Goal: Transaction & Acquisition: Book appointment/travel/reservation

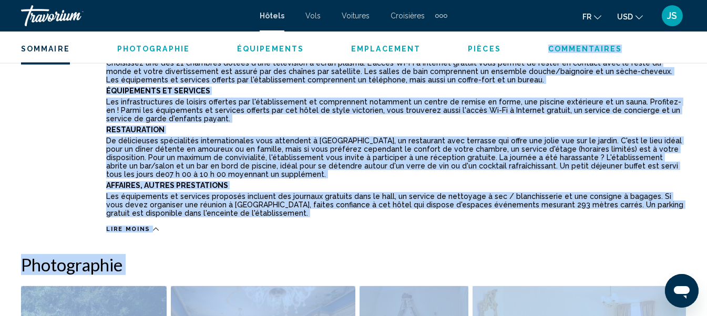
scroll to position [631, 0]
click at [303, 184] on p "Affaires, Autres Prestations" at bounding box center [396, 185] width 580 height 8
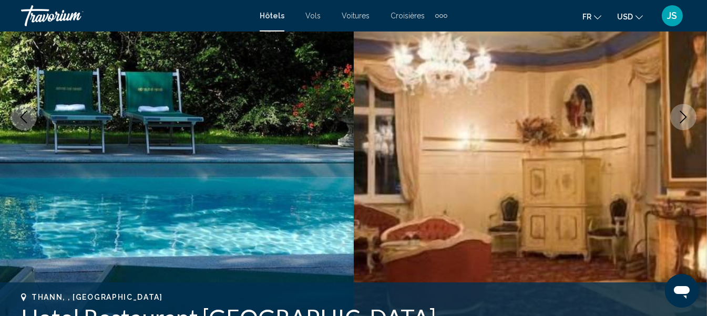
scroll to position [157, 0]
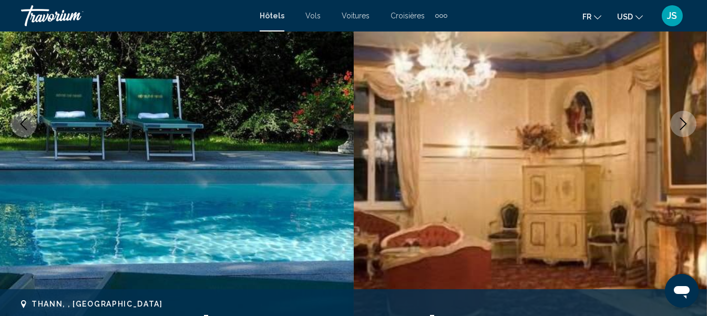
click at [690, 130] on button "Next image" at bounding box center [683, 124] width 26 height 26
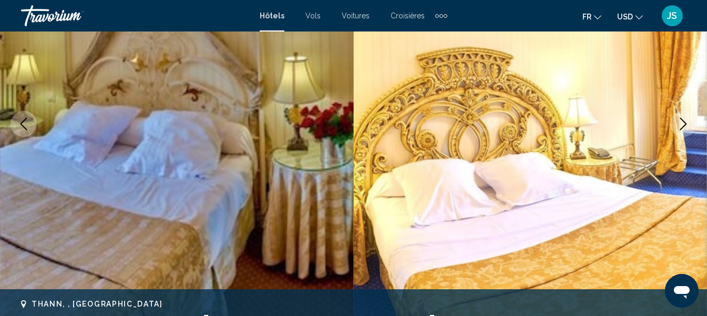
click at [690, 130] on button "Next image" at bounding box center [683, 124] width 26 height 26
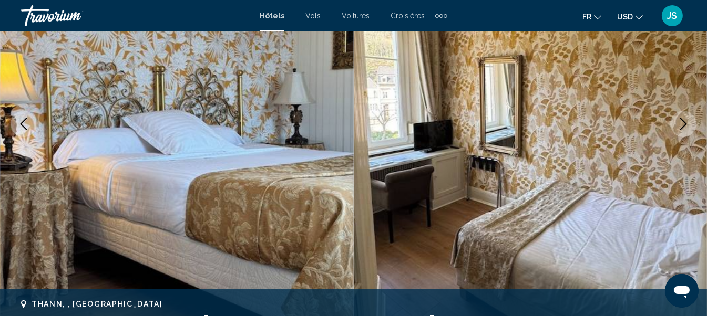
click at [681, 120] on icon "Next image" at bounding box center [683, 124] width 7 height 13
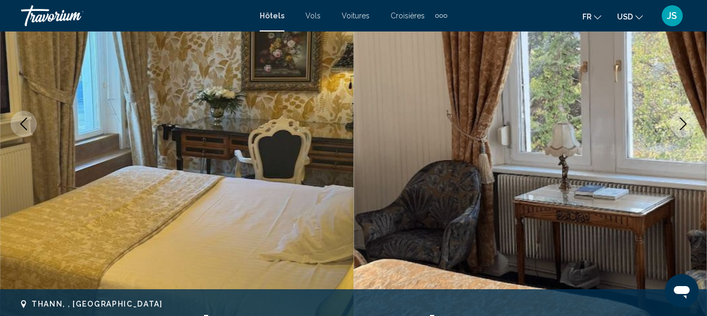
click at [681, 120] on icon "Next image" at bounding box center [683, 124] width 7 height 13
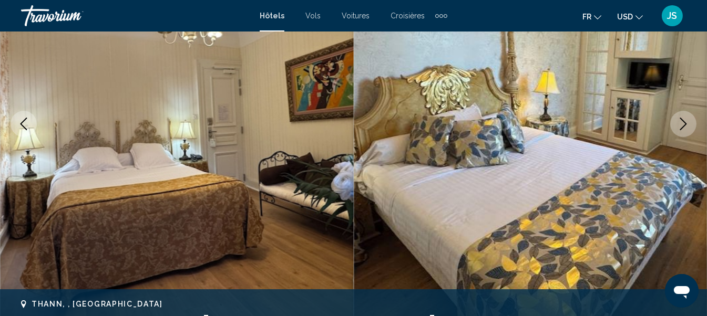
click at [681, 120] on icon "Next image" at bounding box center [683, 124] width 7 height 13
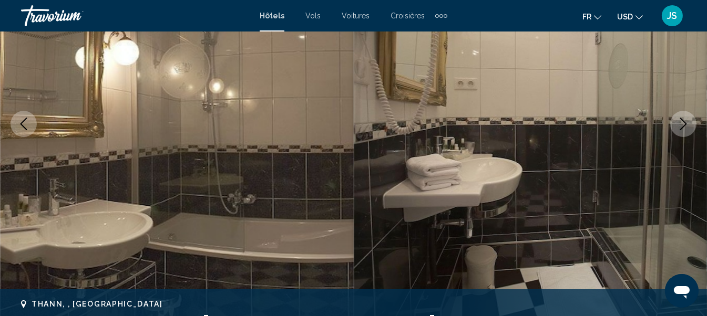
click at [681, 120] on icon "Next image" at bounding box center [683, 124] width 7 height 13
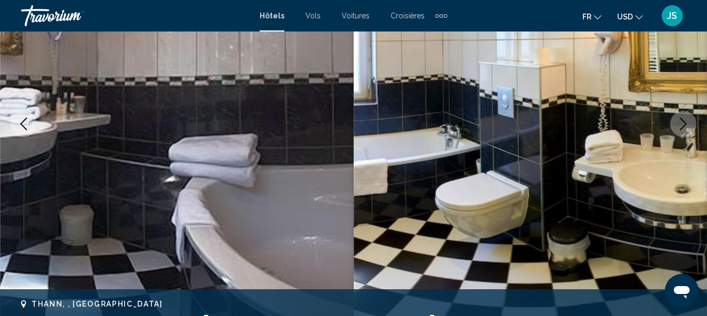
click at [681, 120] on icon "Next image" at bounding box center [683, 124] width 7 height 13
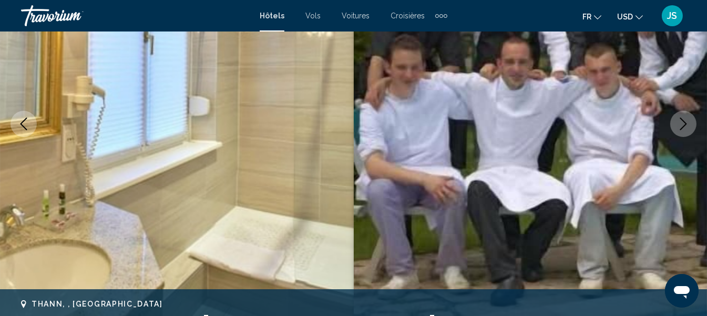
click at [681, 120] on icon "Next image" at bounding box center [683, 124] width 7 height 13
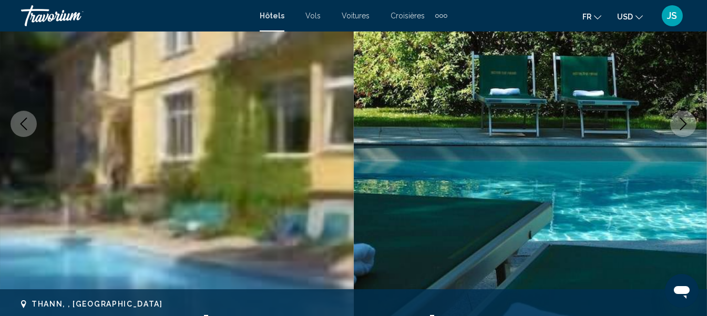
click at [681, 120] on icon "Next image" at bounding box center [683, 124] width 7 height 13
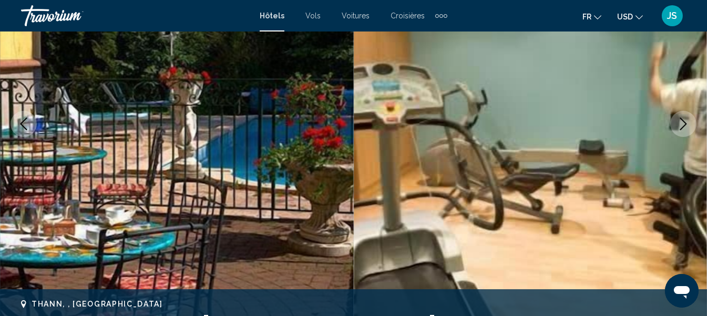
click at [681, 120] on icon "Next image" at bounding box center [683, 124] width 7 height 13
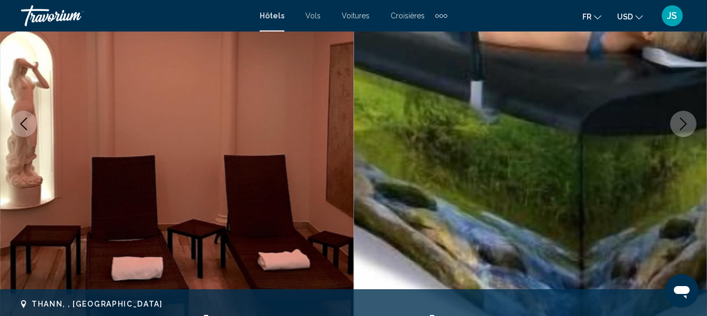
click at [681, 120] on icon "Next image" at bounding box center [683, 124] width 7 height 13
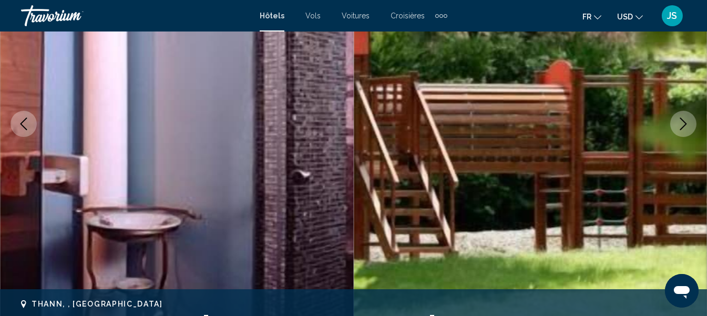
click at [681, 120] on icon "Next image" at bounding box center [683, 124] width 7 height 13
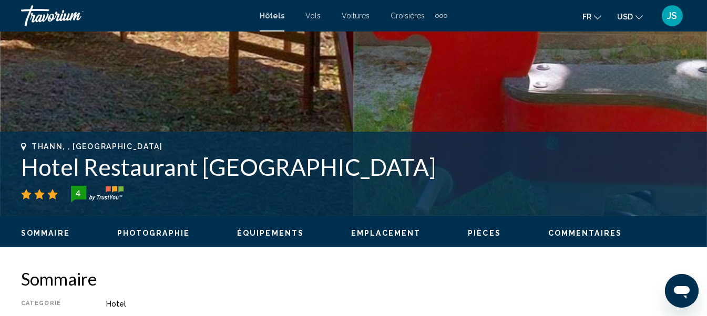
scroll to position [473, 0]
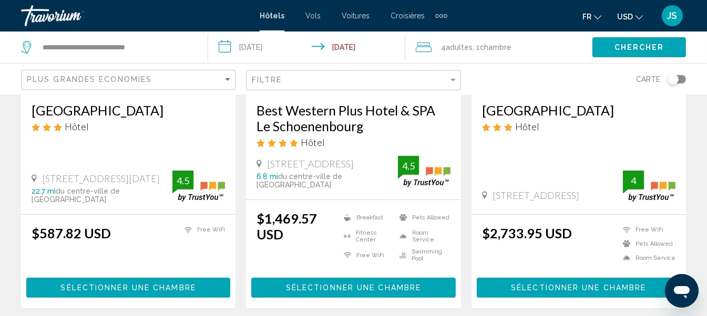
scroll to position [210, 0]
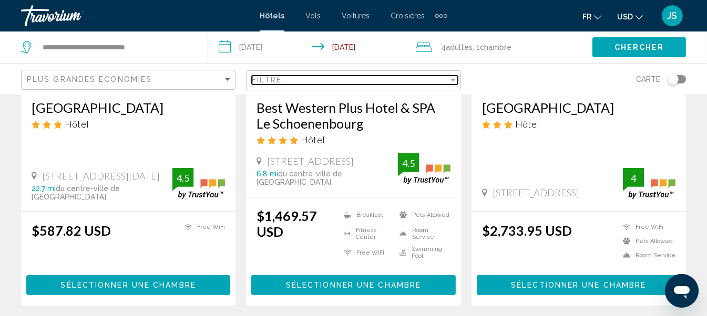
click at [455, 79] on div "Filter" at bounding box center [452, 80] width 5 height 3
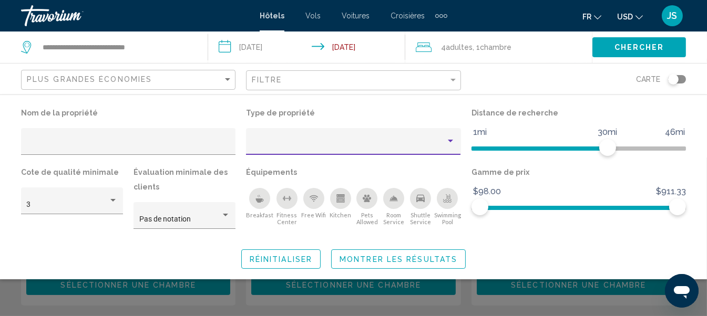
click at [446, 139] on div "Property type" at bounding box center [450, 141] width 9 height 8
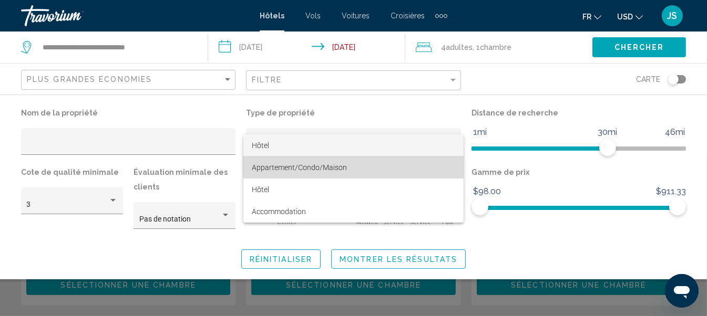
click at [394, 161] on span "Appartement/Condo/Maison" at bounding box center [353, 168] width 203 height 22
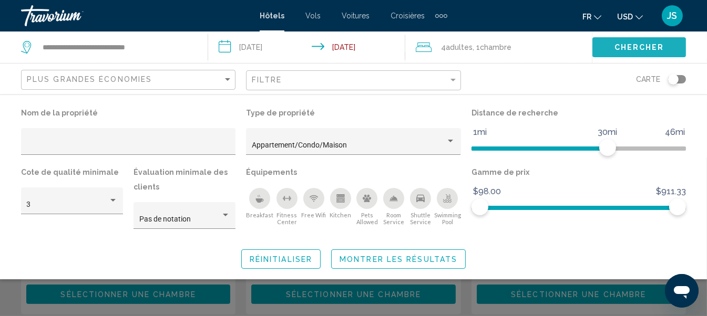
click at [607, 49] on button "Chercher" at bounding box center [639, 46] width 94 height 19
click at [592, 208] on span "Hotel Filters" at bounding box center [579, 208] width 198 height 4
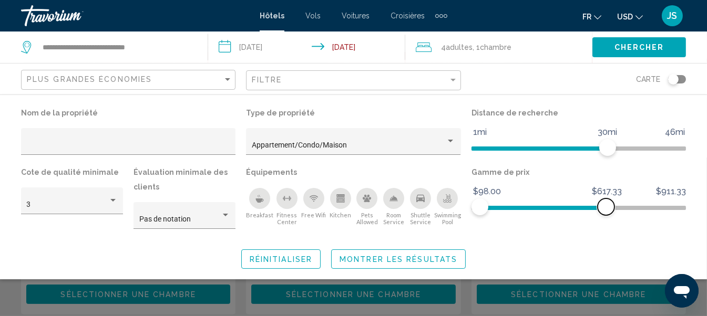
click at [606, 206] on ngx-slider "$98.00 $911.33 $98.00 $617.33" at bounding box center [578, 207] width 214 height 2
drag, startPoint x: 605, startPoint y: 146, endPoint x: 565, endPoint y: 147, distance: 40.5
click at [565, 147] on span "Hotel Filters" at bounding box center [563, 147] width 17 height 17
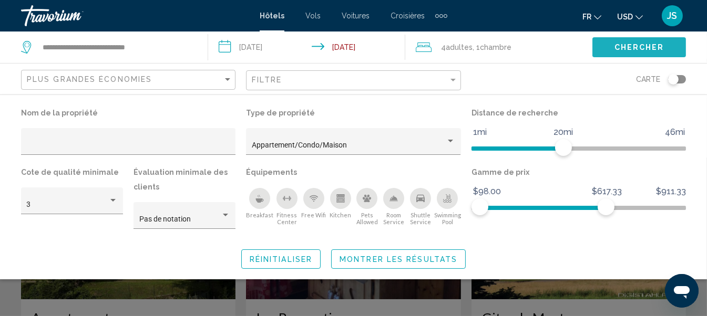
click at [623, 47] on span "Chercher" at bounding box center [639, 48] width 50 height 8
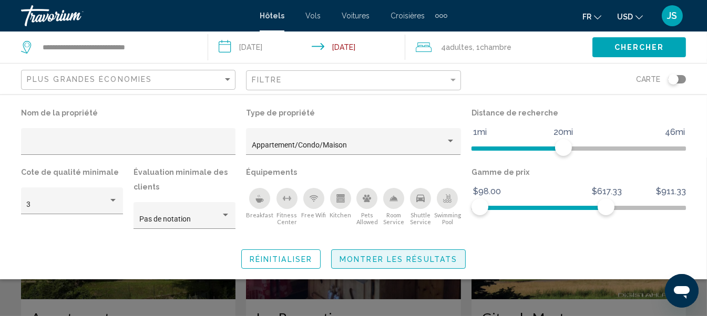
click at [424, 255] on span "Montrer les résultats" at bounding box center [399, 259] width 118 height 8
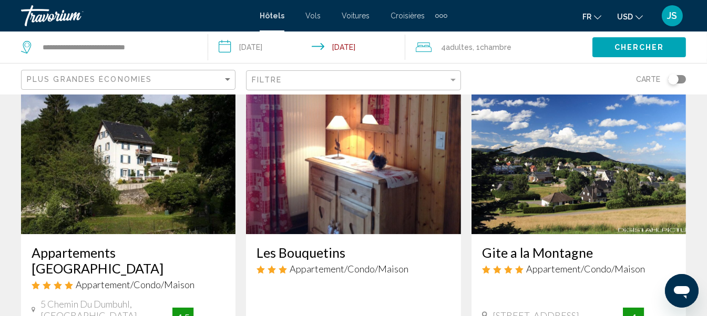
scroll to position [52, 0]
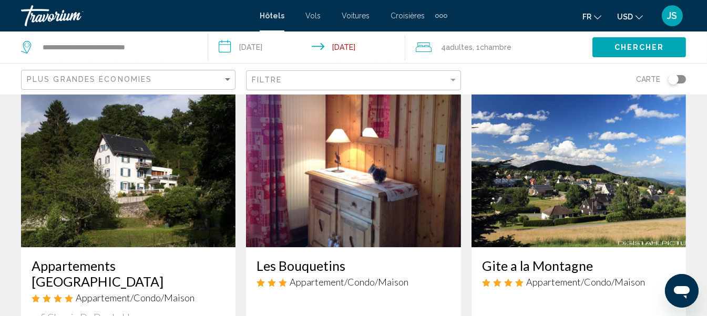
click at [576, 193] on img "Main content" at bounding box center [578, 163] width 214 height 168
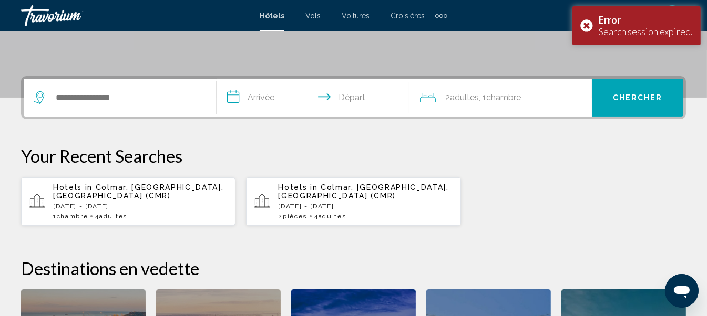
scroll to position [145, 0]
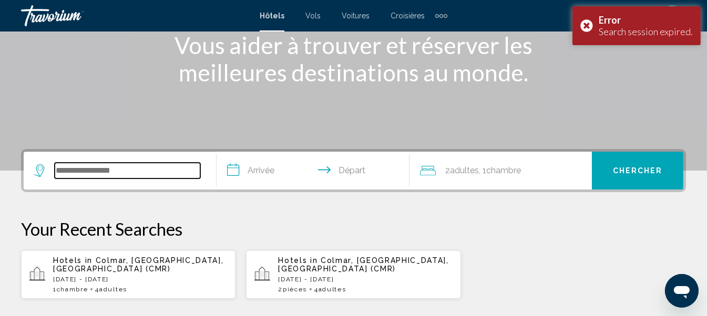
click at [152, 174] on input "Search widget" at bounding box center [128, 171] width 146 height 16
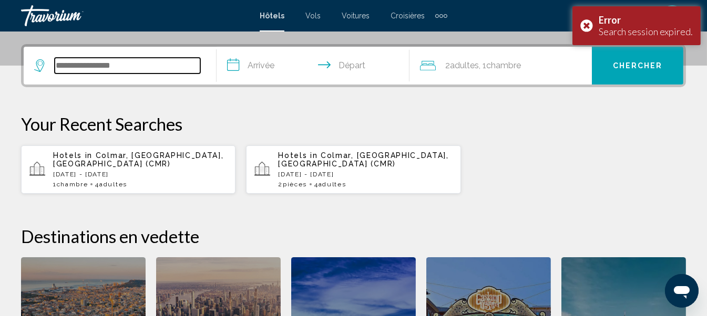
scroll to position [260, 0]
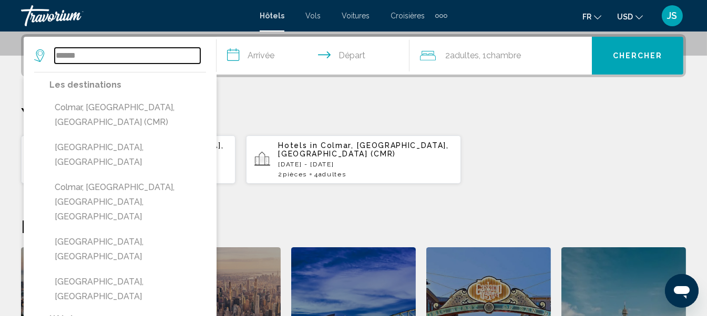
type input "******"
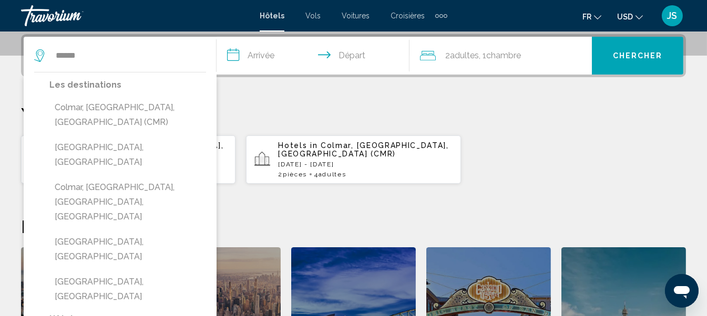
click at [360, 155] on p "Hotels in [GEOGRAPHIC_DATA], [GEOGRAPHIC_DATA], [GEOGRAPHIC_DATA] (CMR)" at bounding box center [365, 149] width 174 height 17
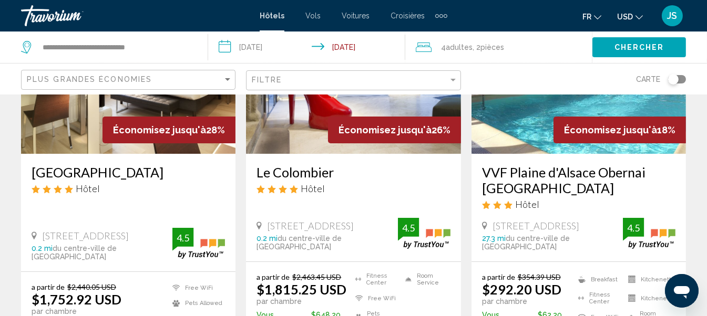
scroll to position [210, 0]
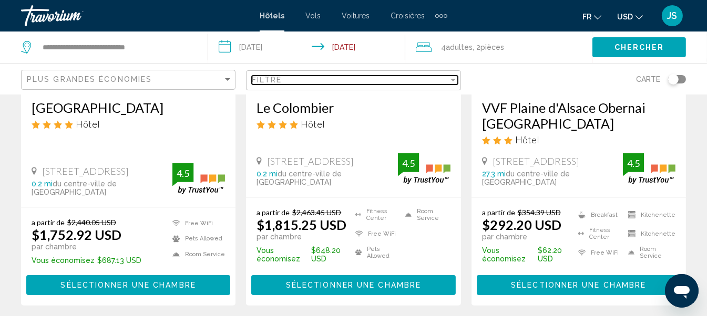
click at [451, 78] on div "Filter" at bounding box center [452, 80] width 9 height 8
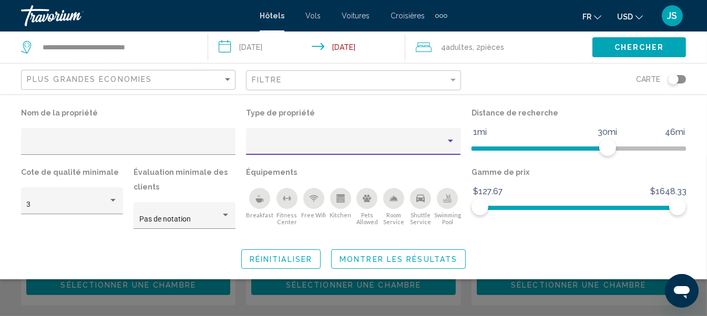
click at [454, 145] on div "Property type" at bounding box center [450, 141] width 9 height 8
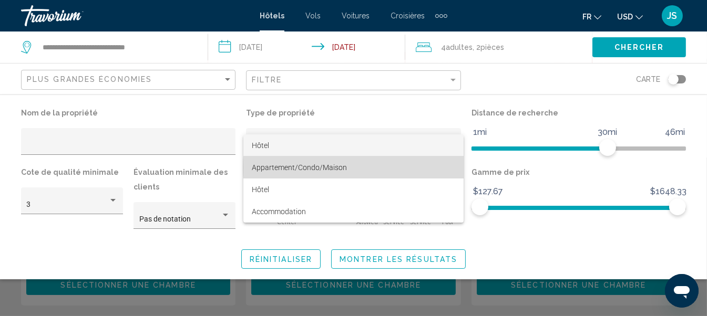
click at [379, 168] on span "Appartement/Condo/Maison" at bounding box center [353, 168] width 203 height 22
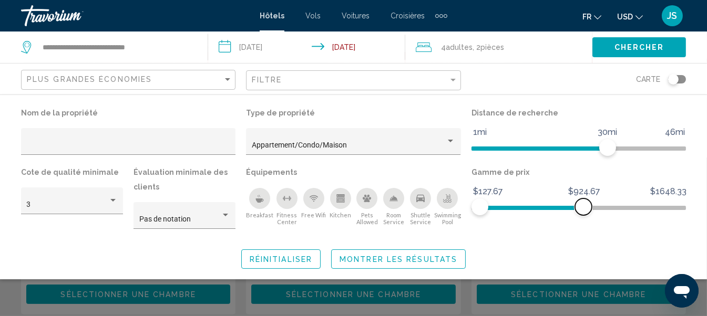
click at [583, 210] on span "Hotel Filters" at bounding box center [532, 208] width 104 height 4
click at [568, 208] on ngx-slider "$127.67 $1648.33 $127.67 $924.67" at bounding box center [578, 207] width 214 height 2
click at [557, 208] on ngx-slider "$127.67 $1648.33 $127.67 $718.67" at bounding box center [578, 207] width 214 height 2
click at [586, 146] on span "Hotel Filters" at bounding box center [528, 146] width 114 height 17
click at [571, 149] on ngx-slider "1mi 46mi 25mi" at bounding box center [578, 148] width 214 height 2
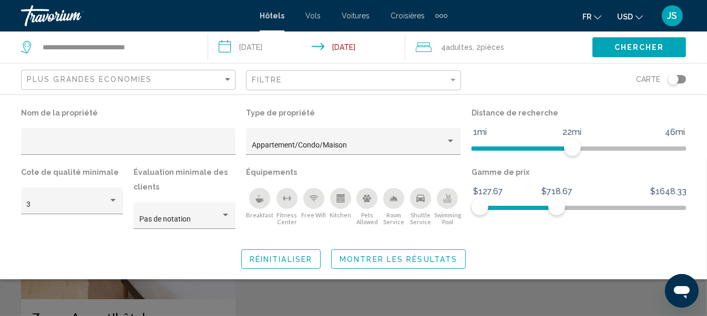
click at [425, 257] on span "Montrer les résultats" at bounding box center [399, 259] width 118 height 8
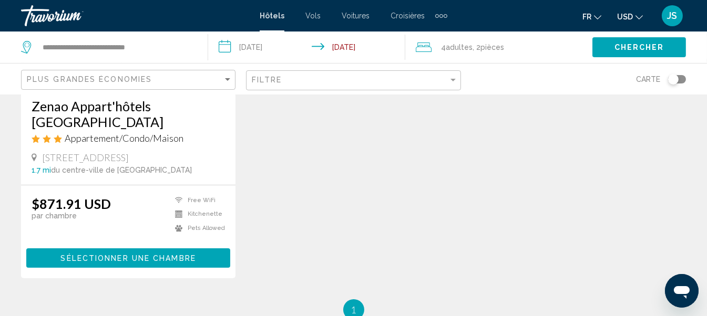
scroll to position [262, 0]
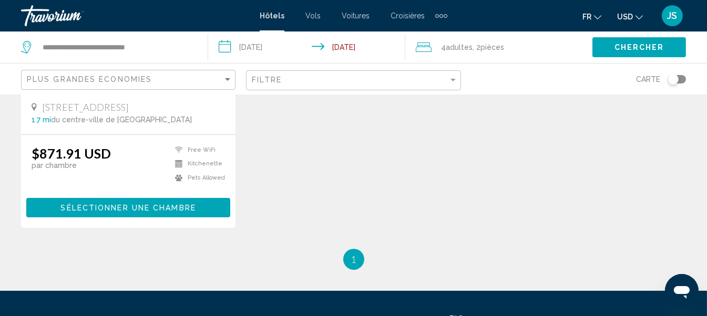
click at [131, 204] on span "Sélectionner une chambre" at bounding box center [127, 208] width 135 height 8
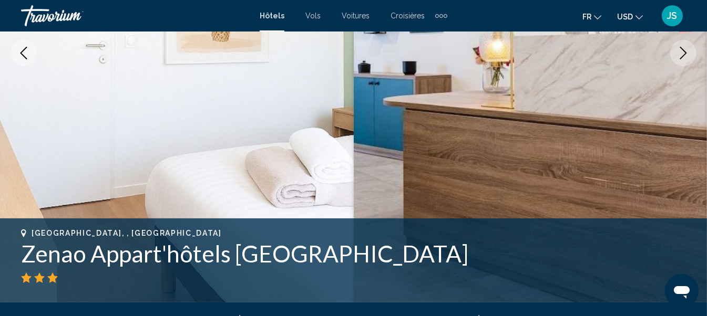
scroll to position [70, 0]
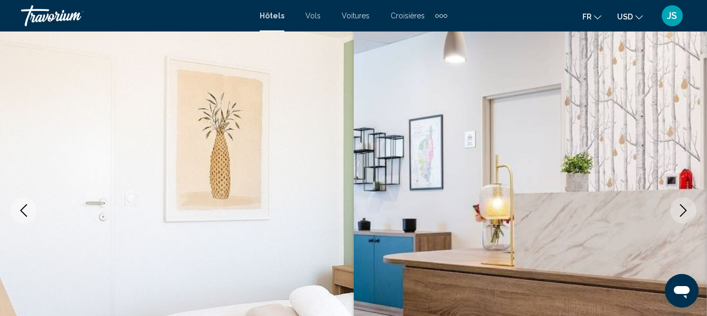
click at [683, 207] on icon "Next image" at bounding box center [683, 210] width 7 height 13
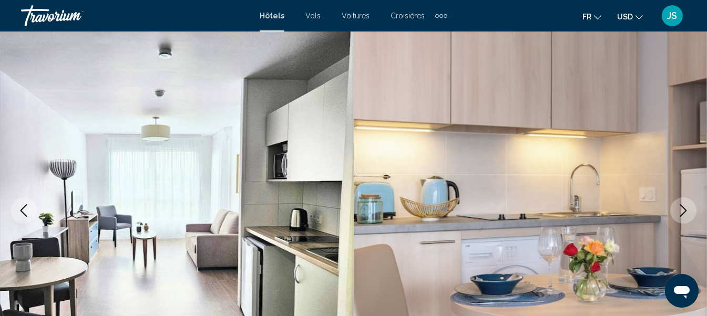
click at [683, 207] on icon "Next image" at bounding box center [683, 210] width 7 height 13
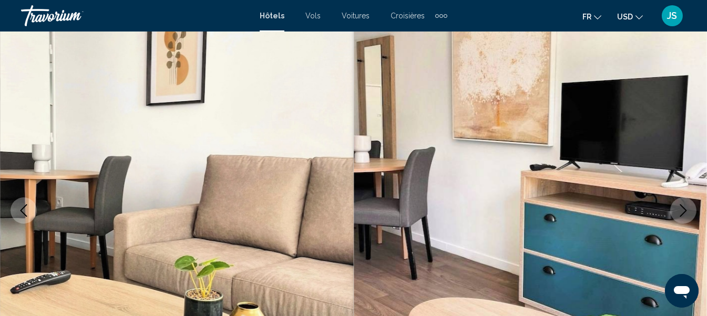
click at [683, 207] on icon "Next image" at bounding box center [683, 210] width 7 height 13
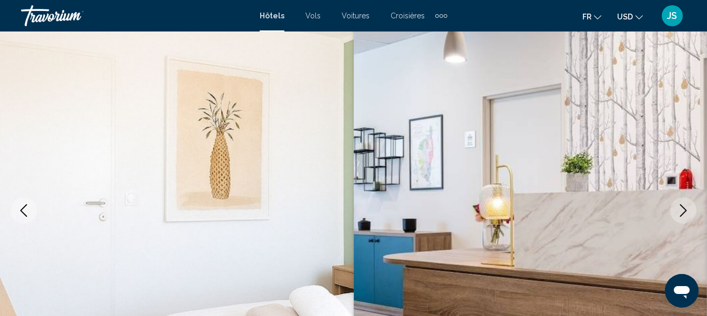
click at [683, 207] on icon "Next image" at bounding box center [683, 210] width 7 height 13
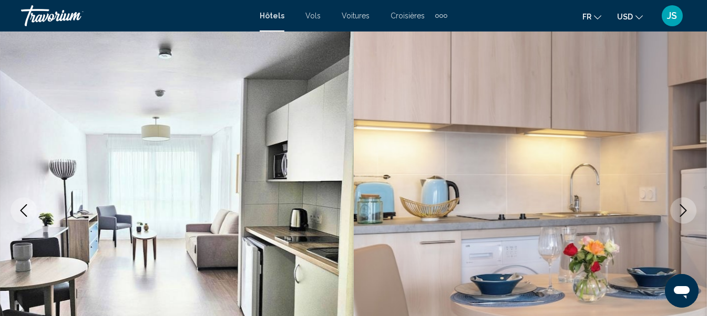
click at [681, 215] on icon "Next image" at bounding box center [683, 210] width 7 height 13
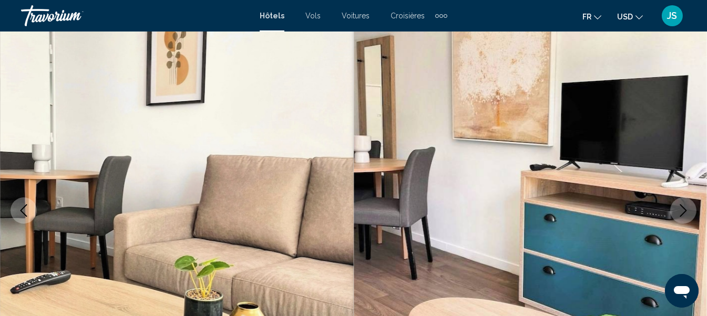
click at [681, 215] on icon "Next image" at bounding box center [683, 210] width 7 height 13
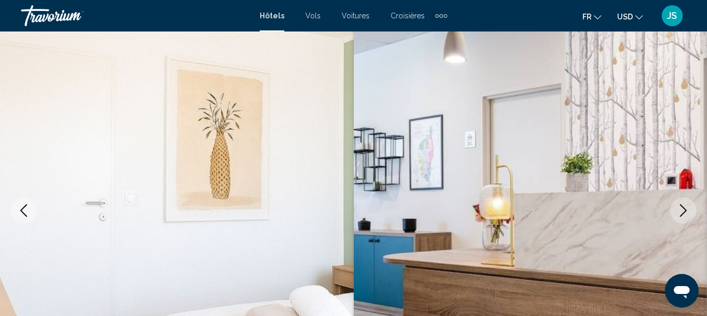
click at [681, 215] on icon "Next image" at bounding box center [683, 210] width 7 height 13
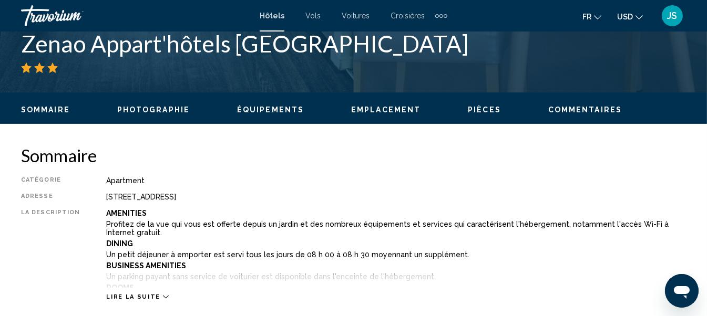
scroll to position [491, 0]
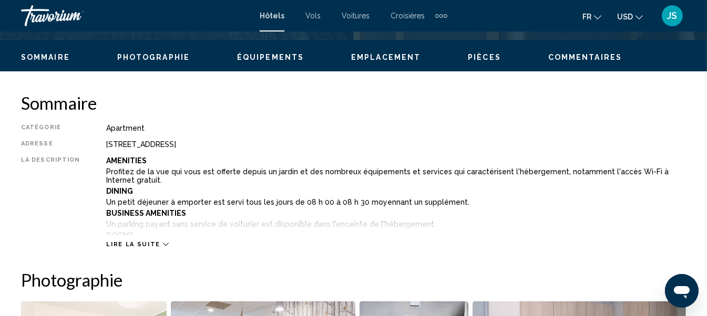
click at [124, 247] on span "Lire la suite" at bounding box center [133, 244] width 54 height 7
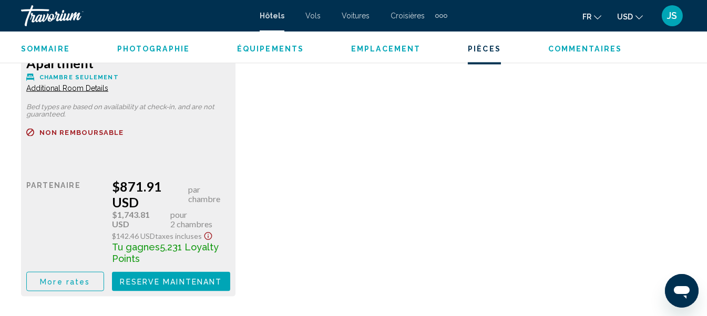
scroll to position [2102, 0]
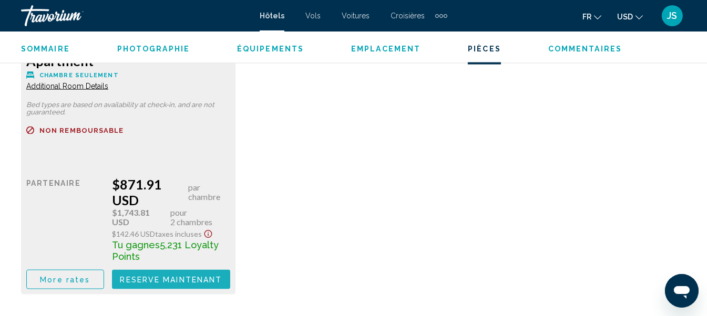
click at [199, 276] on span "Reserve maintenant" at bounding box center [171, 280] width 102 height 8
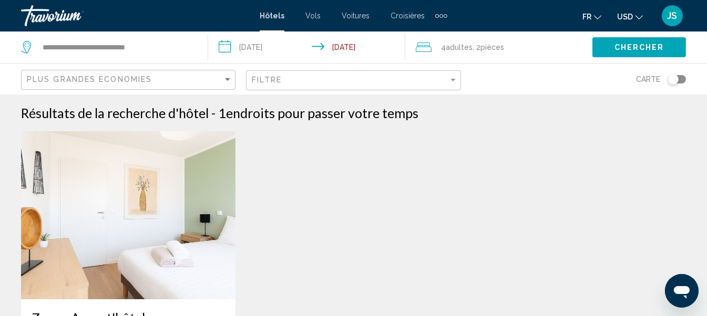
click at [506, 47] on div "4 Adulte Adultes , 2 Chambre pièces" at bounding box center [504, 47] width 177 height 15
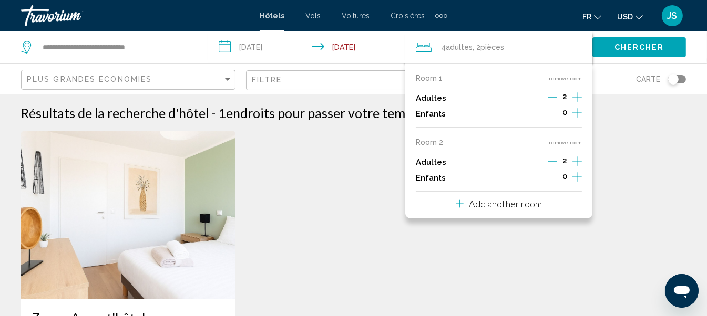
click at [471, 202] on p "Add another room" at bounding box center [505, 204] width 73 height 12
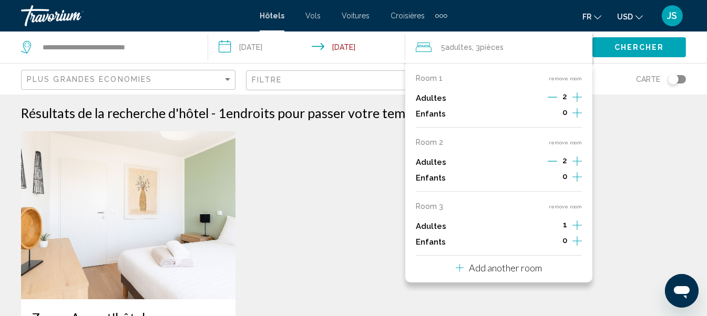
click at [428, 202] on p "Room 3" at bounding box center [429, 206] width 27 height 8
click at [430, 138] on p "Room 2" at bounding box center [429, 142] width 27 height 8
click at [491, 46] on span "pièces" at bounding box center [492, 47] width 24 height 8
click at [577, 96] on icon "Increment adults" at bounding box center [576, 97] width 9 height 9
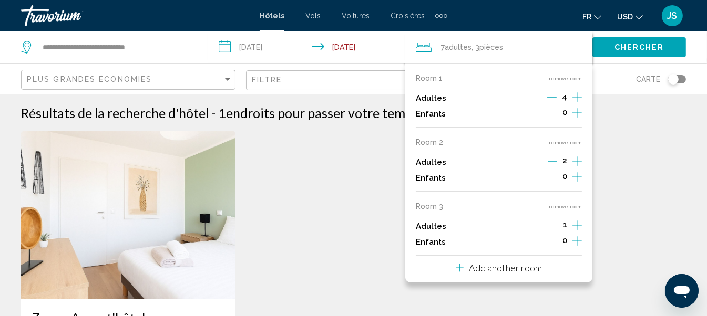
click at [560, 141] on button "remove room" at bounding box center [565, 142] width 33 height 7
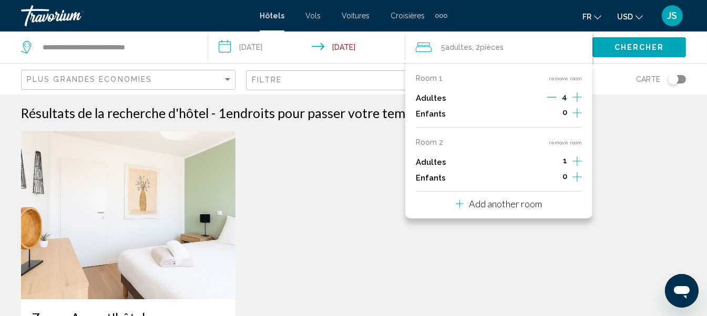
click at [560, 141] on button "remove room" at bounding box center [565, 142] width 33 height 7
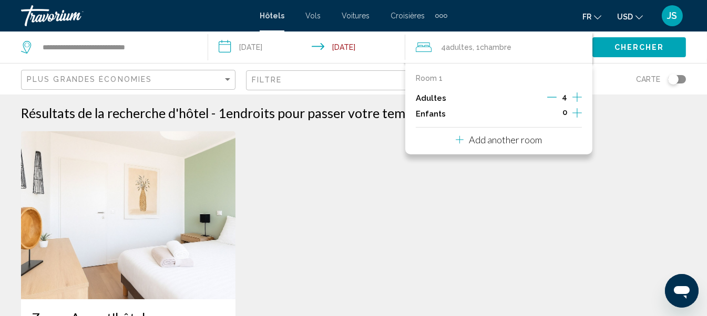
click at [609, 151] on div "Zenao Appart'hôtels [GEOGRAPHIC_DATA] Appartement/Condo/Maison [STREET_ADDRESS]…" at bounding box center [353, 321] width 675 height 380
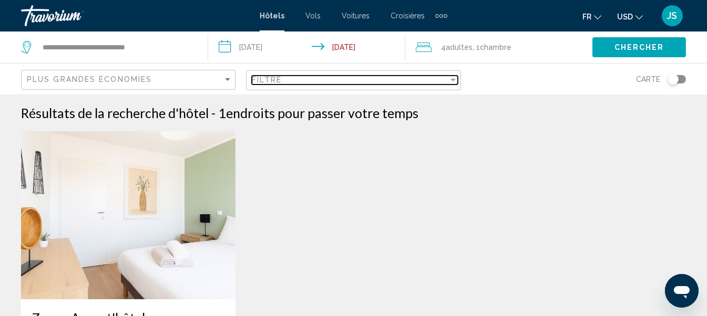
click at [443, 76] on div "Filtre" at bounding box center [350, 80] width 196 height 8
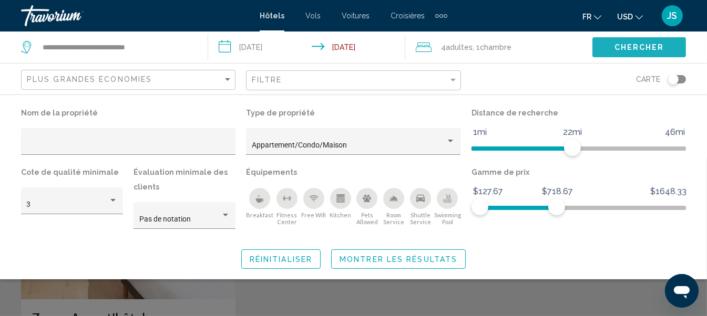
click at [638, 47] on span "Chercher" at bounding box center [639, 48] width 50 height 8
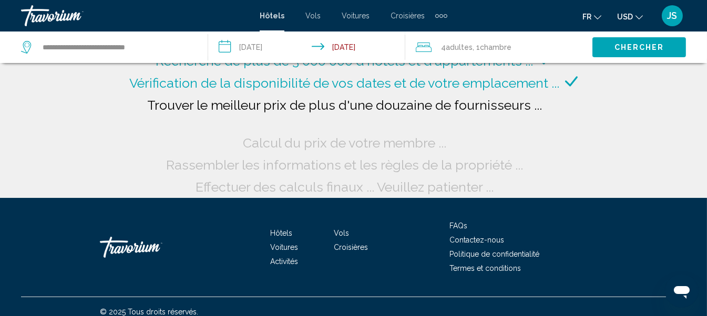
scroll to position [28, 0]
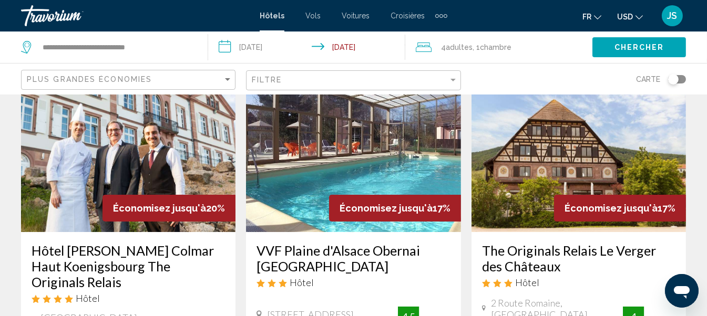
scroll to position [65, 0]
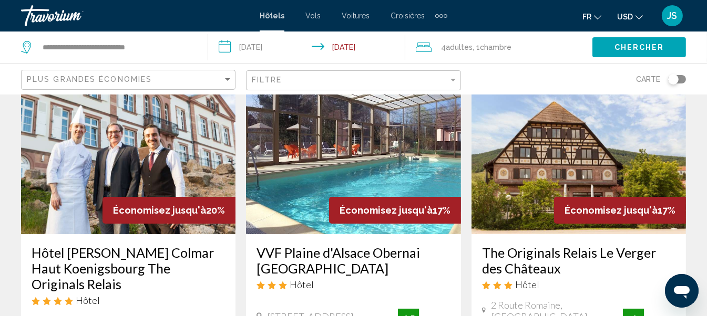
click at [374, 165] on img "Main content" at bounding box center [353, 150] width 214 height 168
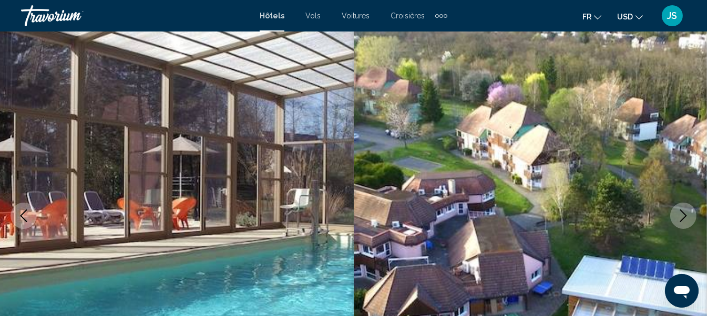
scroll to position [123, 0]
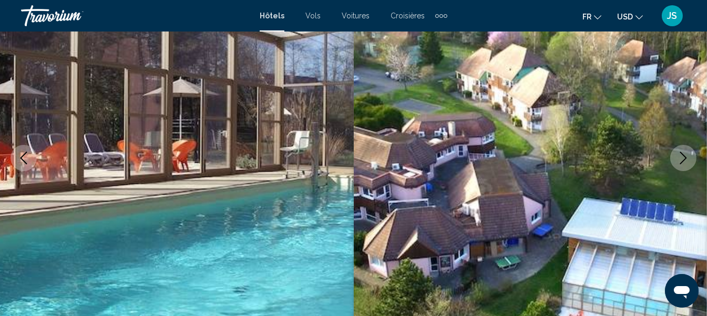
click at [684, 154] on icon "Next image" at bounding box center [683, 158] width 13 height 13
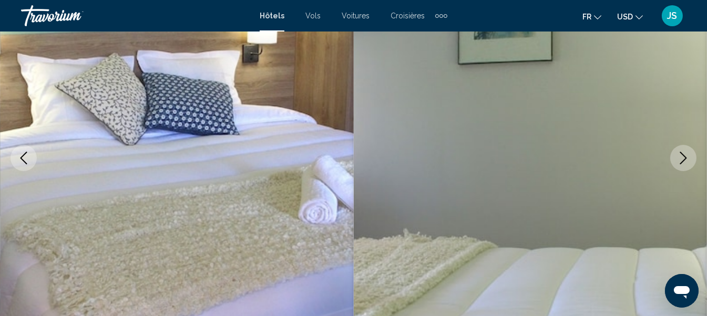
click at [684, 154] on icon "Next image" at bounding box center [683, 158] width 13 height 13
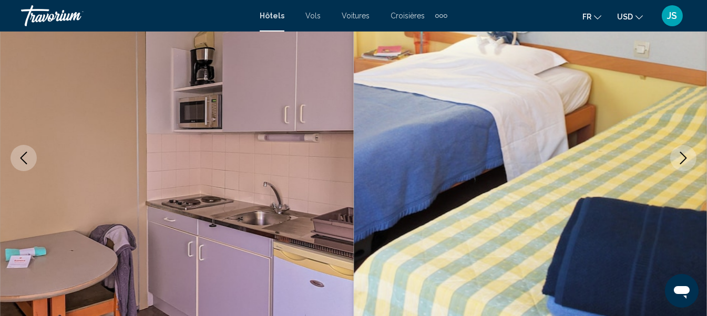
click at [684, 154] on icon "Next image" at bounding box center [683, 158] width 13 height 13
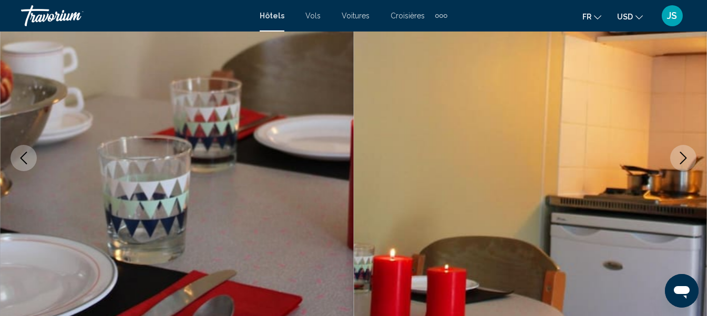
click at [684, 154] on icon "Next image" at bounding box center [683, 158] width 13 height 13
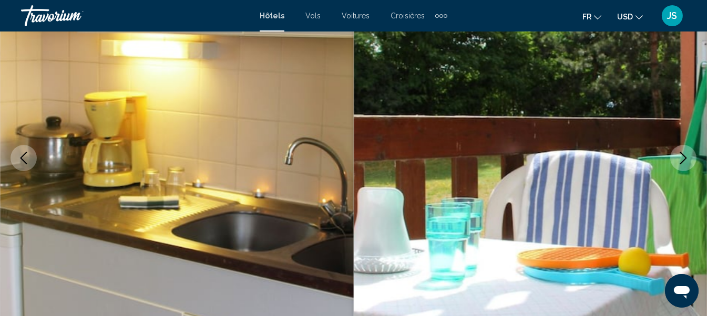
click at [684, 154] on icon "Next image" at bounding box center [683, 158] width 13 height 13
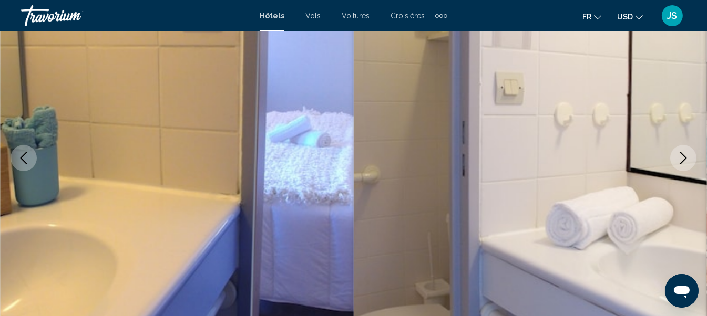
click at [684, 154] on icon "Next image" at bounding box center [683, 158] width 13 height 13
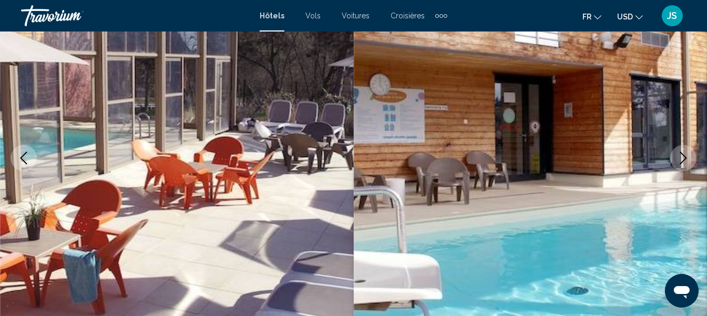
click at [685, 154] on icon "Next image" at bounding box center [683, 158] width 13 height 13
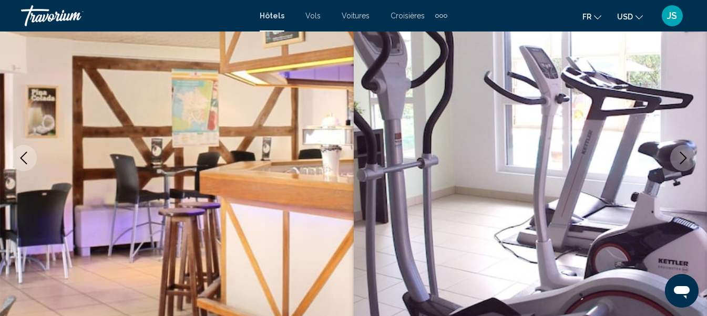
click at [685, 153] on icon "Next image" at bounding box center [683, 158] width 13 height 13
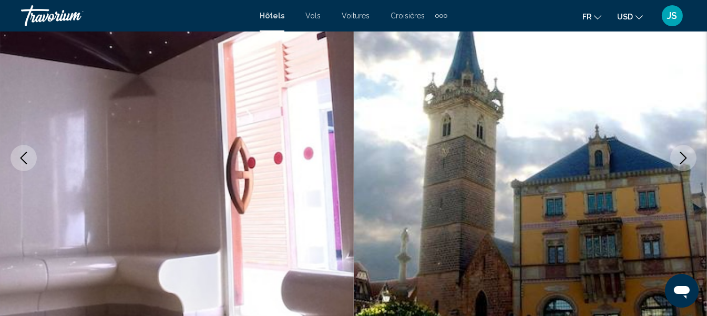
click at [685, 153] on icon "Next image" at bounding box center [683, 158] width 13 height 13
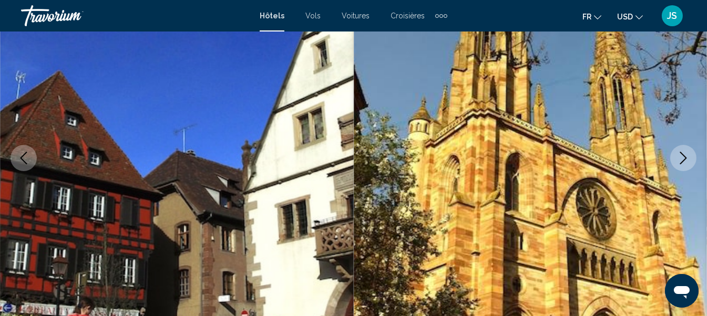
click at [685, 153] on icon "Next image" at bounding box center [683, 158] width 13 height 13
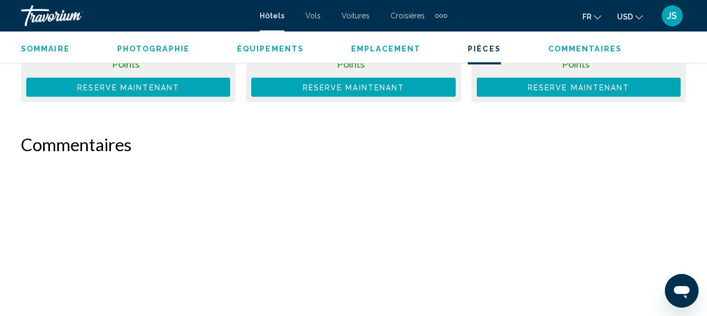
scroll to position [1910, 0]
